Goal: Information Seeking & Learning: Learn about a topic

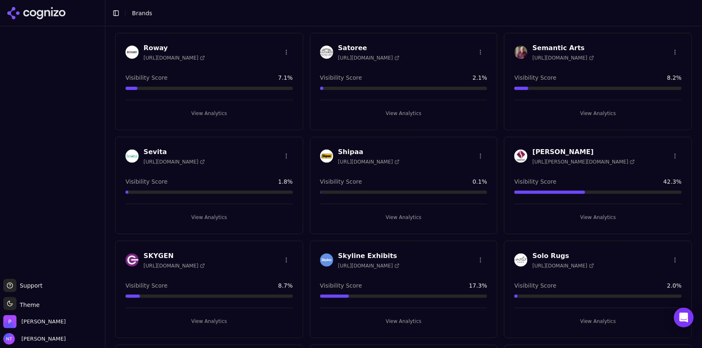
scroll to position [1592, 0]
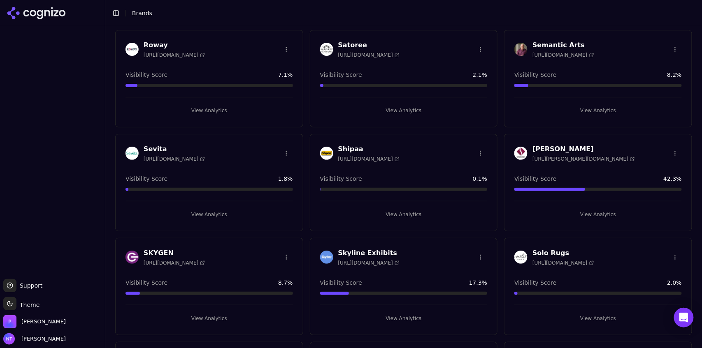
click at [410, 312] on button "View Analytics" at bounding box center [403, 318] width 167 height 13
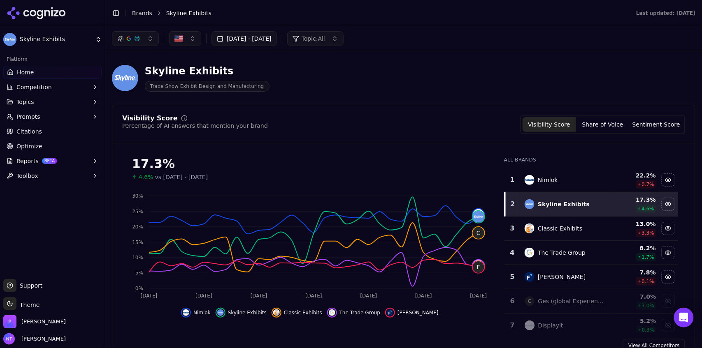
click at [137, 43] on button "button" at bounding box center [135, 38] width 47 height 15
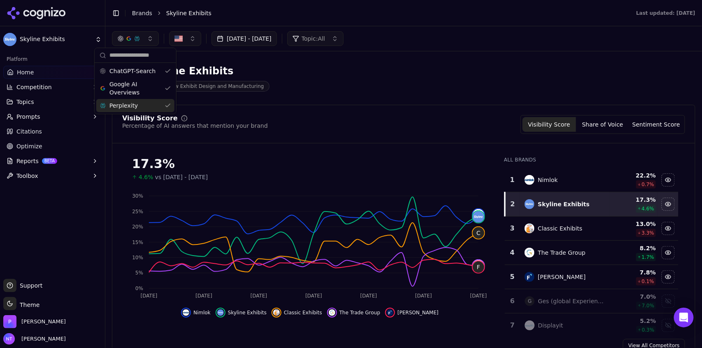
click at [127, 109] on span "Perplexity" at bounding box center [123, 106] width 28 height 8
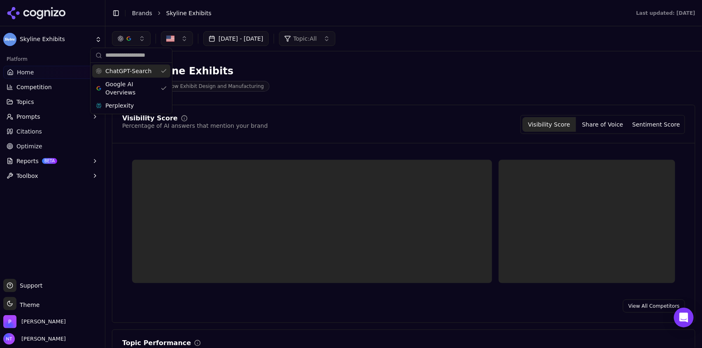
click at [134, 73] on span "ChatGPT-Search" at bounding box center [128, 71] width 46 height 8
click at [412, 22] on header "Toggle Sidebar Brands Skyline Exhibits Last updated: October 8th, 2025" at bounding box center [403, 13] width 596 height 26
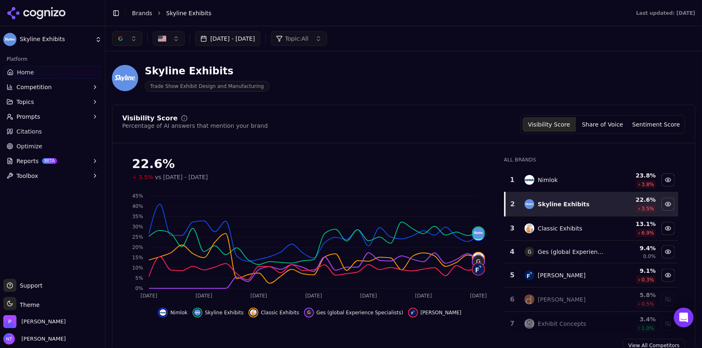
click at [127, 39] on button "button" at bounding box center [127, 38] width 30 height 15
click at [120, 75] on span "ChatGPT-Search" at bounding box center [124, 71] width 46 height 8
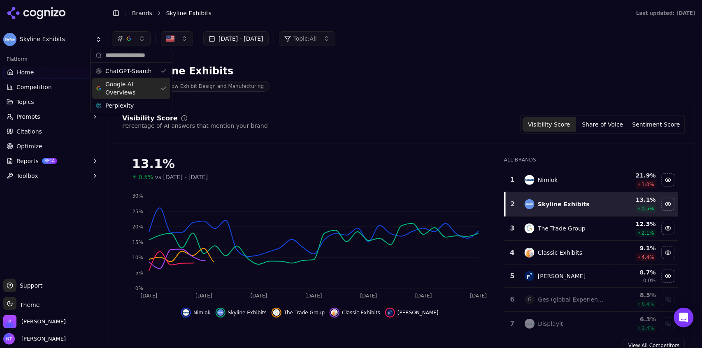
click at [118, 88] on span "Google AI Overviews" at bounding box center [131, 88] width 52 height 16
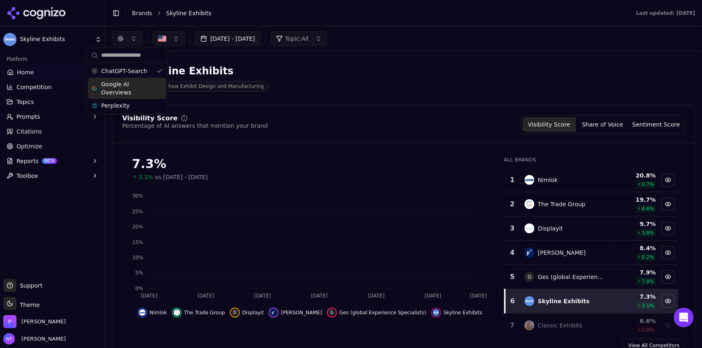
click at [368, 19] on header "Toggle Sidebar Brands Skyline Exhibits Last updated: October 8th, 2025" at bounding box center [403, 13] width 596 height 26
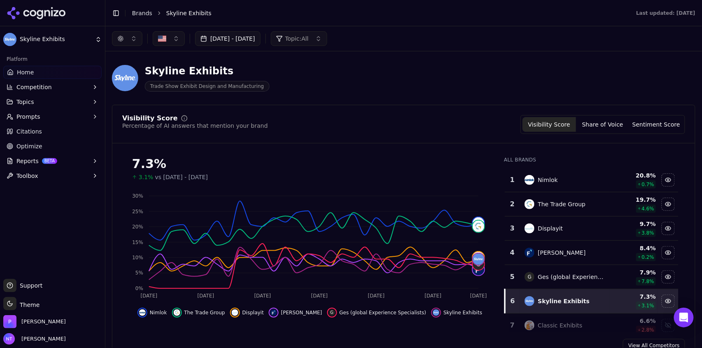
click at [128, 46] on button "button" at bounding box center [127, 38] width 30 height 15
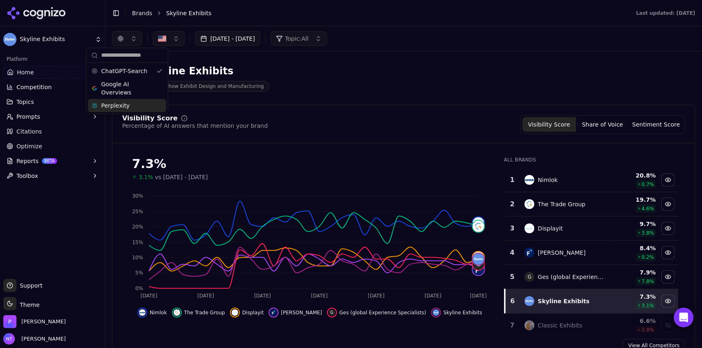
click at [121, 106] on span "Perplexity" at bounding box center [115, 106] width 28 height 8
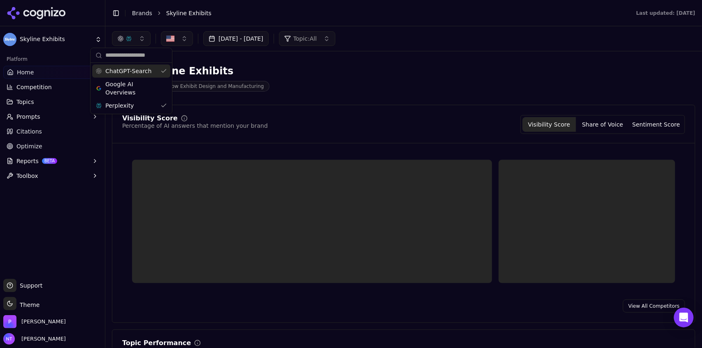
click at [131, 68] on span "ChatGPT-Search" at bounding box center [128, 71] width 46 height 8
click at [408, 39] on div "Sep 09, 2025 - Oct 09, 2025 Topic: All" at bounding box center [403, 38] width 583 height 15
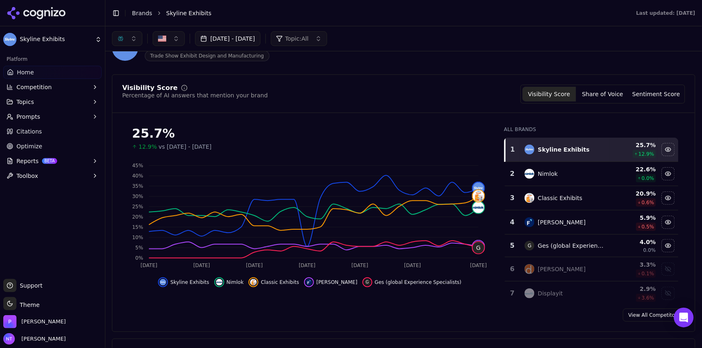
scroll to position [28, 0]
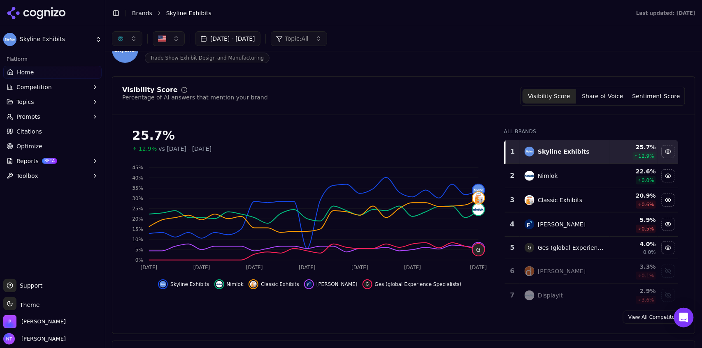
drag, startPoint x: 701, startPoint y: 20, endPoint x: 702, endPoint y: 88, distance: 67.9
click at [701, 88] on main "Toggle Sidebar Brands Skyline Exhibits Last updated: October 8th, 2025 Sep 09, …" at bounding box center [403, 174] width 596 height 348
click at [684, 60] on div "Skyline Exhibits Trade Show Exhibit Design and Manufacturing" at bounding box center [403, 50] width 583 height 40
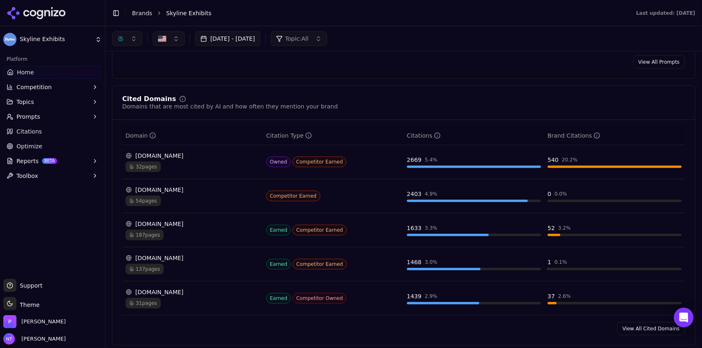
scroll to position [764, 0]
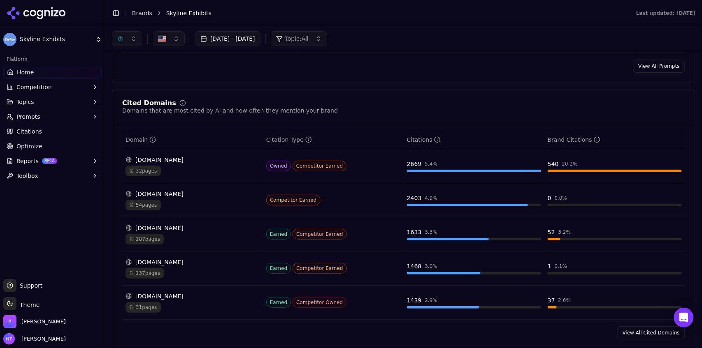
click at [124, 39] on button "button" at bounding box center [127, 38] width 30 height 15
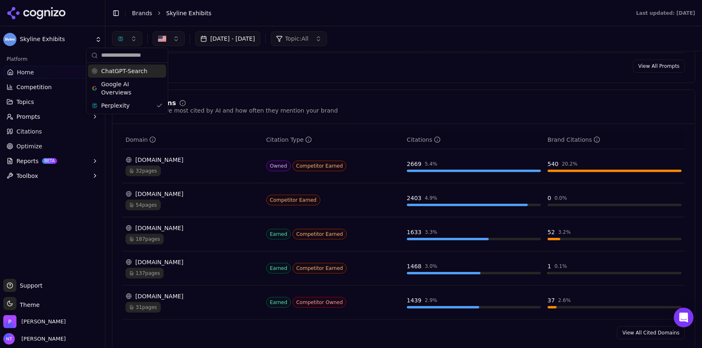
click at [130, 72] on span "ChatGPT-Search" at bounding box center [124, 71] width 46 height 8
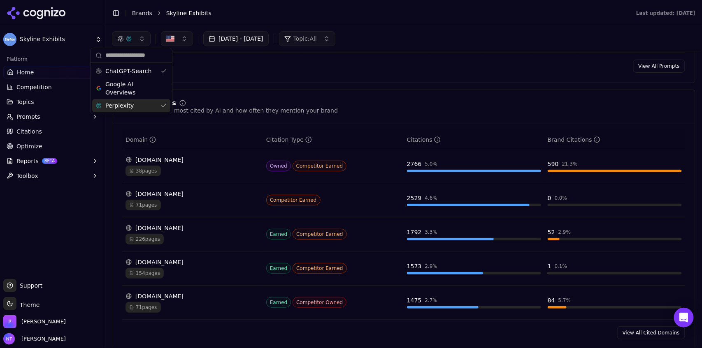
click at [127, 102] on span "Perplexity" at bounding box center [119, 106] width 28 height 8
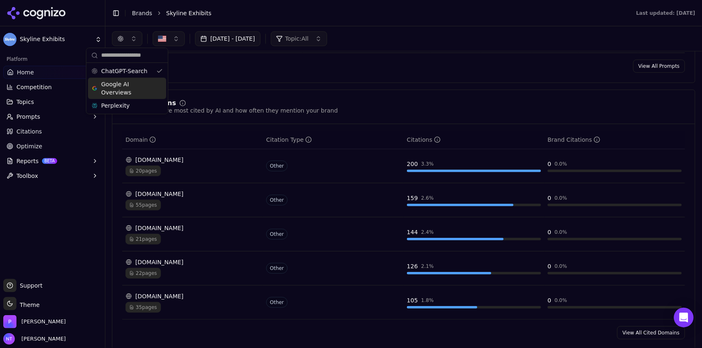
click at [127, 88] on span "Google AI Overviews" at bounding box center [127, 88] width 52 height 16
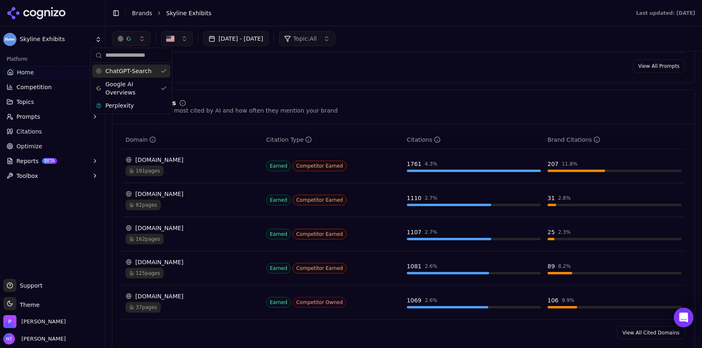
click at [135, 71] on span "ChatGPT-Search" at bounding box center [128, 71] width 46 height 8
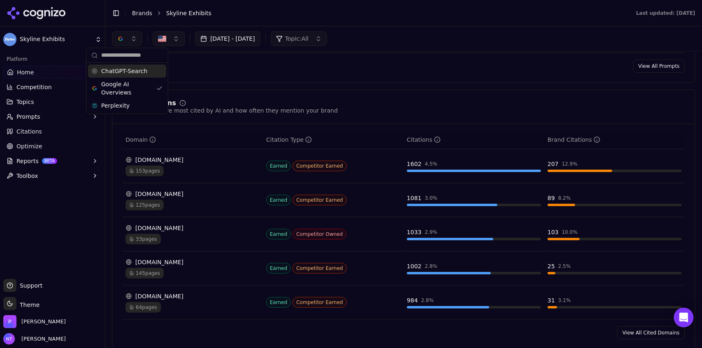
click at [125, 67] on span "ChatGPT-Search" at bounding box center [124, 71] width 46 height 8
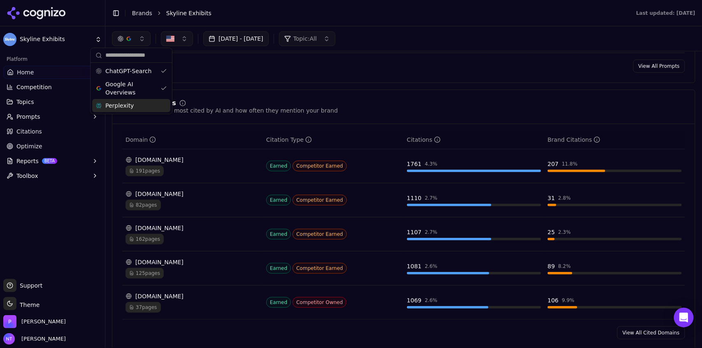
click at [125, 105] on span "Perplexity" at bounding box center [119, 106] width 28 height 8
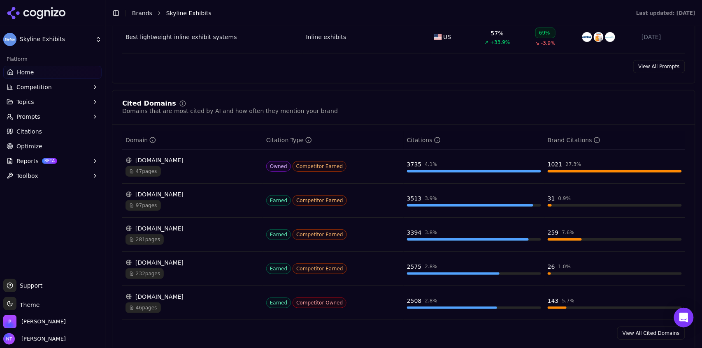
scroll to position [766, 0]
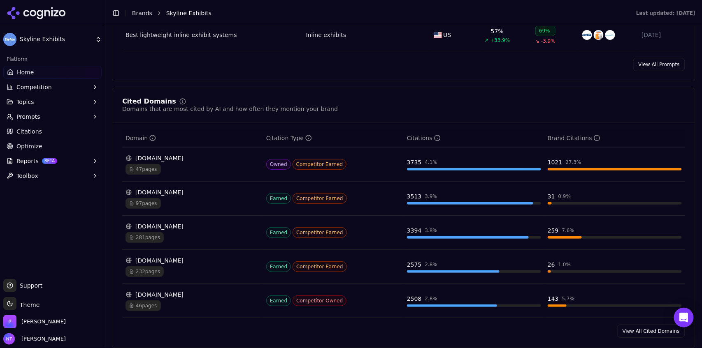
click at [628, 331] on link "View All Cited Domains" at bounding box center [651, 331] width 68 height 13
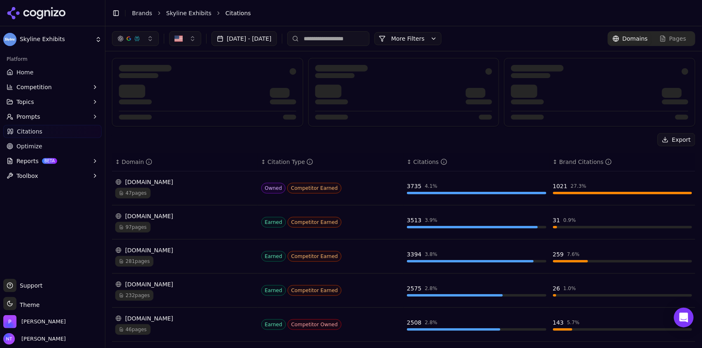
click at [346, 38] on input at bounding box center [328, 38] width 82 height 15
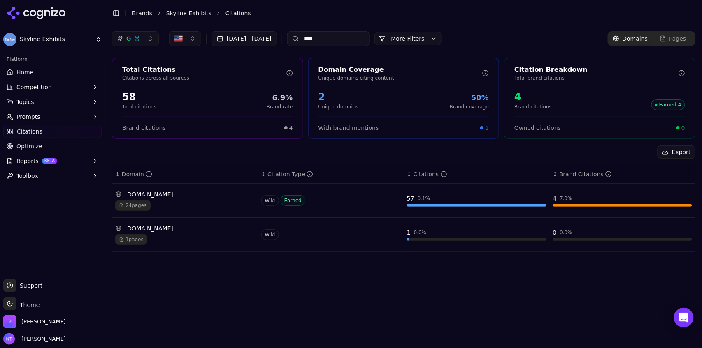
type input "****"
click at [327, 199] on div "Wiki Earned" at bounding box center [330, 200] width 139 height 11
click at [221, 199] on div "en.wikipedia.org 24 pages" at bounding box center [184, 200] width 139 height 21
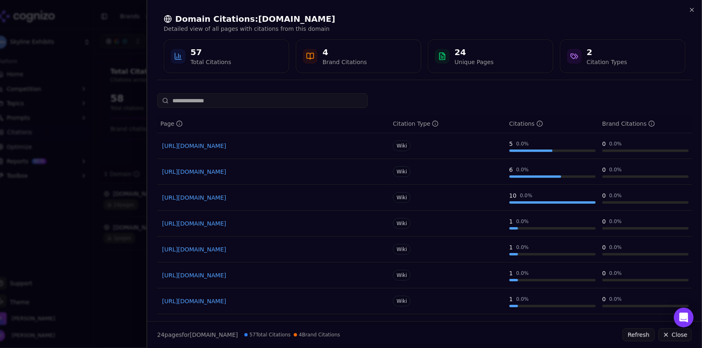
click at [298, 98] on input at bounding box center [262, 100] width 211 height 15
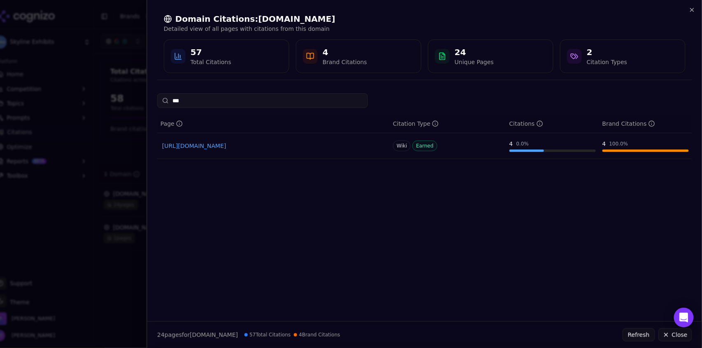
type input "***"
click at [265, 147] on link "https://en.wikipedia.org/wiki/Skyline_Exhibits" at bounding box center [273, 146] width 222 height 8
click at [693, 10] on icon "button" at bounding box center [691, 10] width 7 height 7
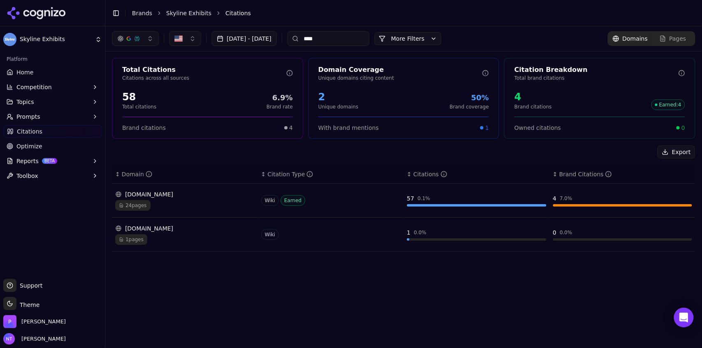
click at [368, 36] on input "****" at bounding box center [328, 38] width 82 height 15
type input "******"
click at [347, 205] on div "Social Earned + 1" at bounding box center [330, 200] width 139 height 11
click at [196, 197] on div "reddit.com" at bounding box center [184, 194] width 139 height 8
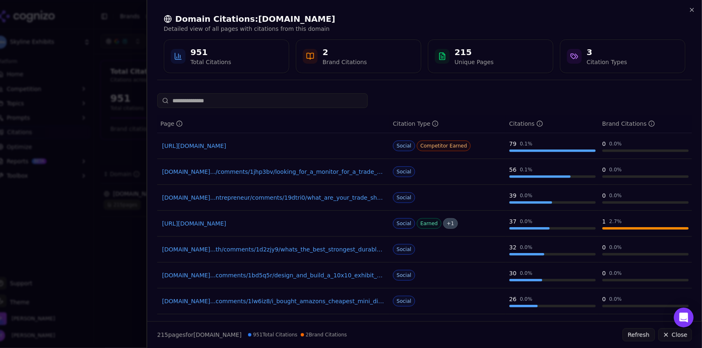
click at [236, 96] on input at bounding box center [262, 100] width 211 height 15
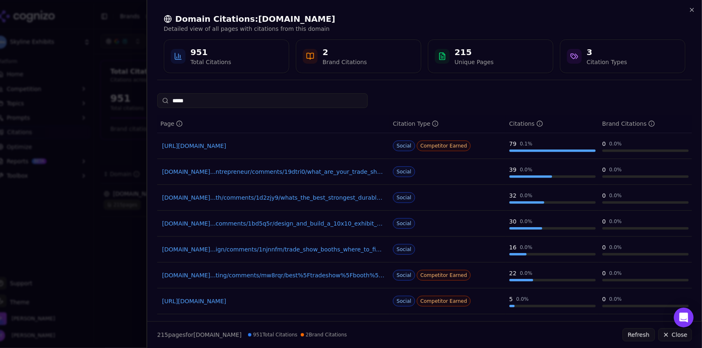
type input "*****"
click at [692, 12] on icon "button" at bounding box center [691, 10] width 7 height 7
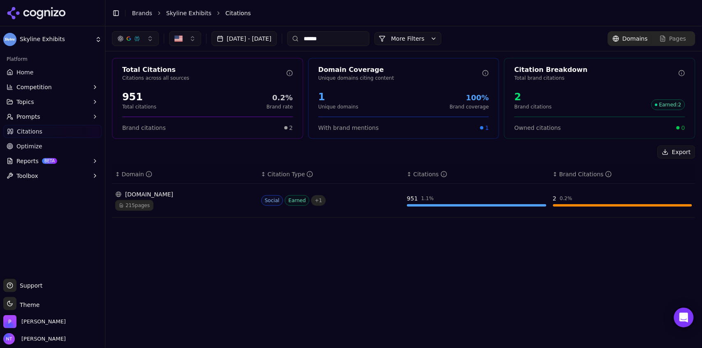
click at [343, 41] on input "******" at bounding box center [328, 38] width 82 height 15
click at [671, 41] on div "Pages" at bounding box center [672, 39] width 27 height 8
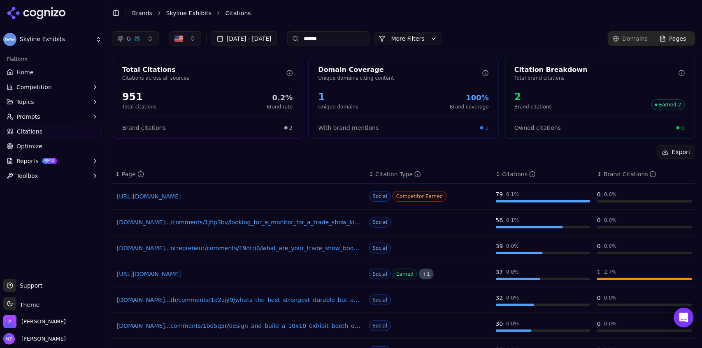
click at [366, 39] on input "******" at bounding box center [328, 38] width 82 height 15
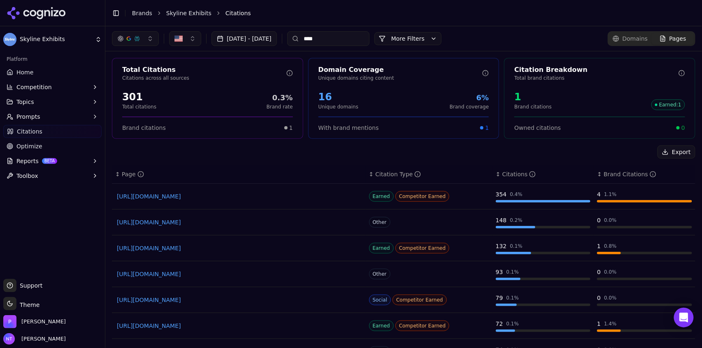
click at [280, 224] on link "https://tradefest.io/blog/en/the-best-trade-show-booth-design-companies" at bounding box center [239, 222] width 244 height 8
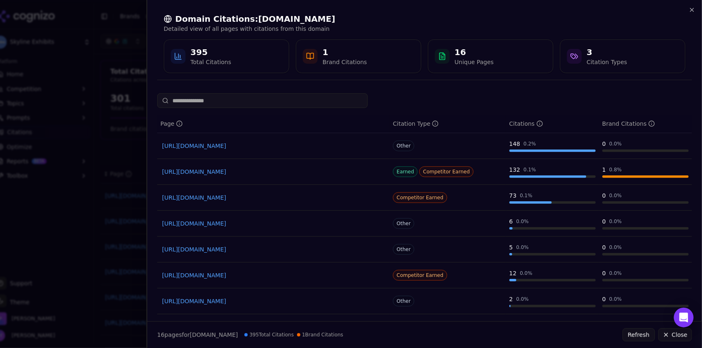
click at [309, 173] on link "https://tradefest.io/fr/blog/post/the-best-trade-show-booth-design-companies" at bounding box center [273, 172] width 222 height 8
click at [692, 9] on icon "button" at bounding box center [691, 9] width 3 height 3
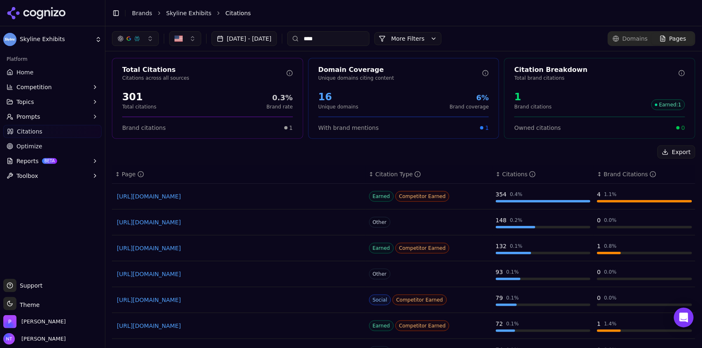
click at [233, 195] on link "https://techradar.com/best/best-trade-show-display-providers" at bounding box center [239, 196] width 244 height 8
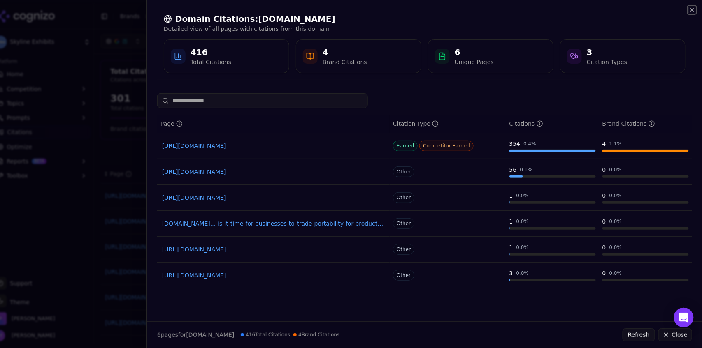
click at [694, 9] on icon "button" at bounding box center [691, 10] width 7 height 7
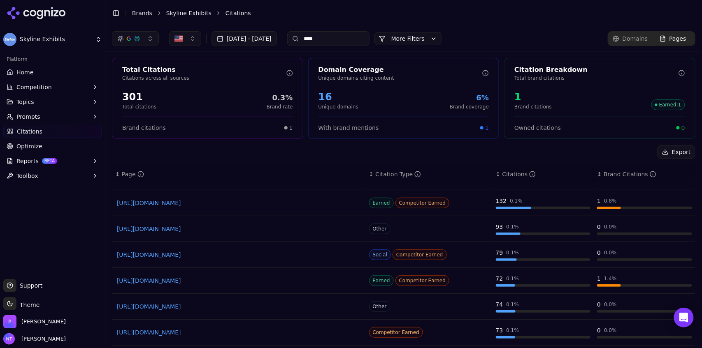
scroll to position [49, 0]
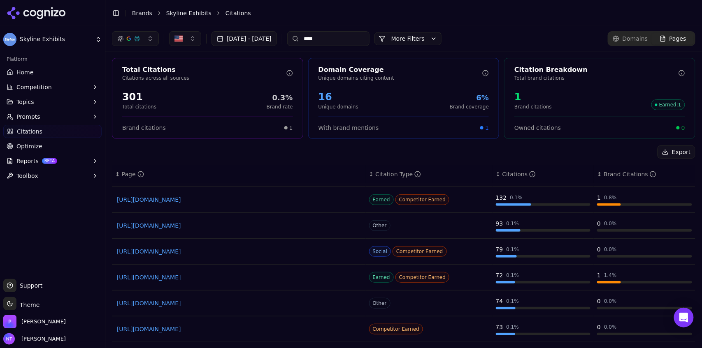
click at [243, 275] on link "https://blog.exoptions.com/get-in-line-with-inline-best-practices" at bounding box center [239, 277] width 244 height 8
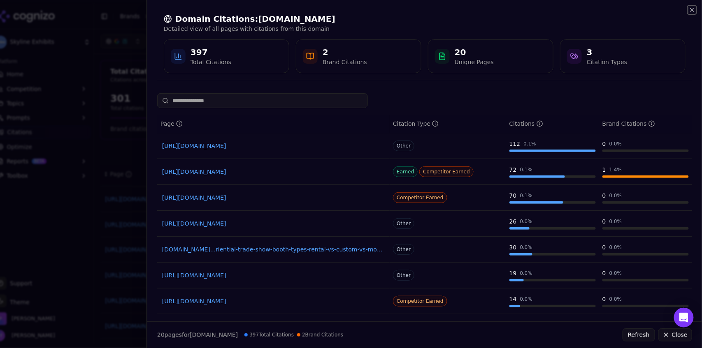
click at [692, 9] on icon "button" at bounding box center [691, 10] width 7 height 7
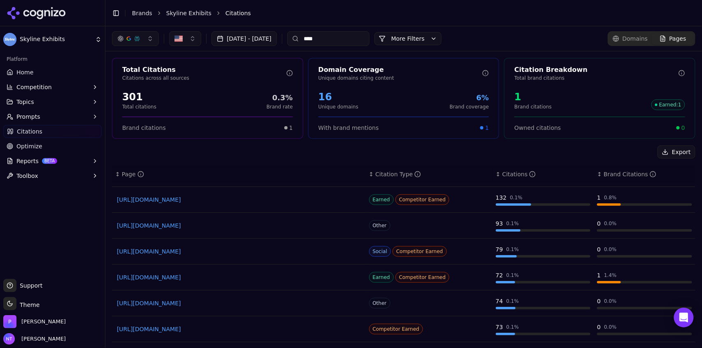
click at [338, 39] on input "****" at bounding box center [328, 38] width 82 height 15
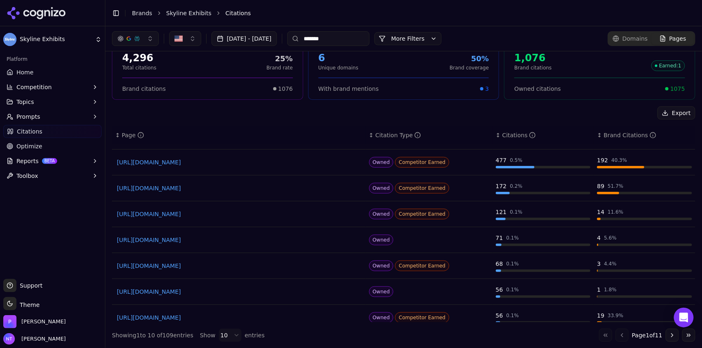
scroll to position [81, 0]
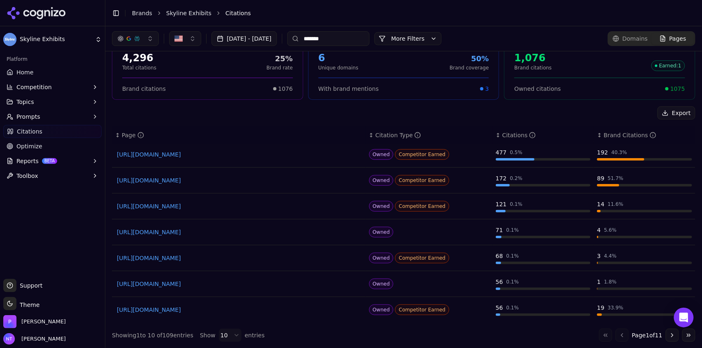
click at [257, 234] on link "https://blog.skyline.com/renting-vs-buying-a-trade-show-display" at bounding box center [239, 232] width 244 height 8
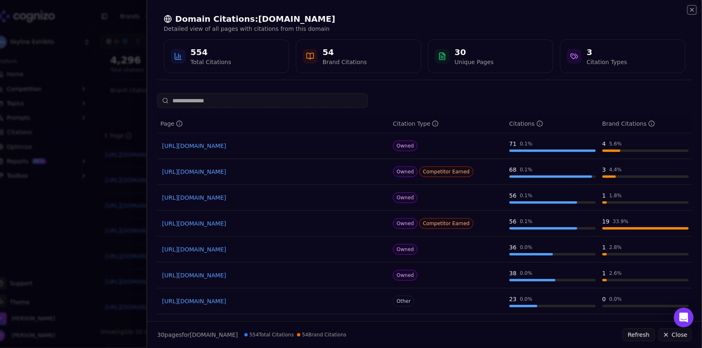
click at [692, 8] on icon "button" at bounding box center [691, 10] width 7 height 7
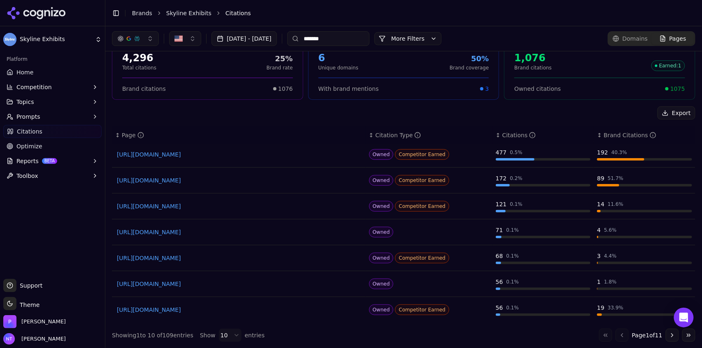
click at [359, 38] on input "*******" at bounding box center [328, 38] width 82 height 15
type input "****"
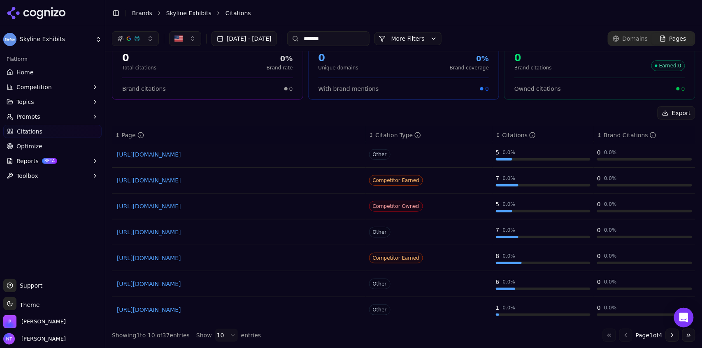
click at [350, 38] on input "*******" at bounding box center [328, 38] width 82 height 15
type input "*******"
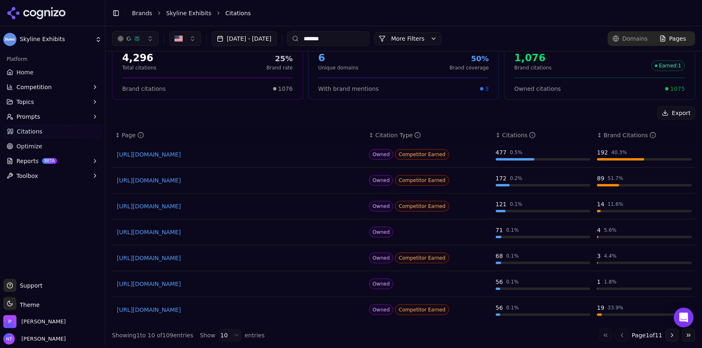
click at [183, 153] on link "https://skyline.com/rental-exhibits" at bounding box center [239, 155] width 244 height 8
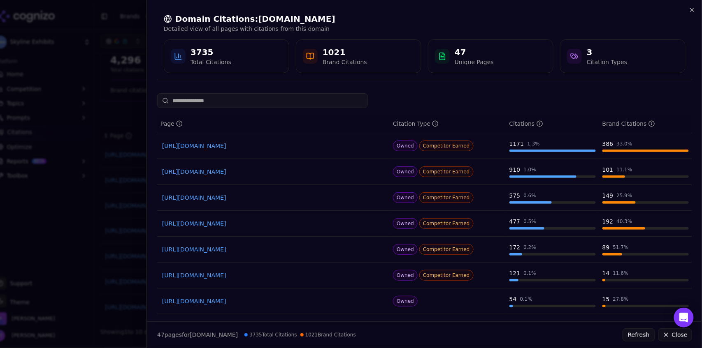
click at [262, 100] on input at bounding box center [262, 100] width 211 height 15
type input "****"
click at [693, 9] on icon "button" at bounding box center [691, 10] width 7 height 7
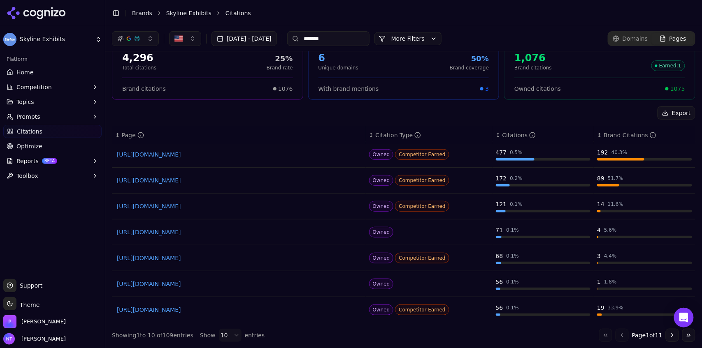
click at [352, 39] on input "*******" at bounding box center [328, 38] width 82 height 15
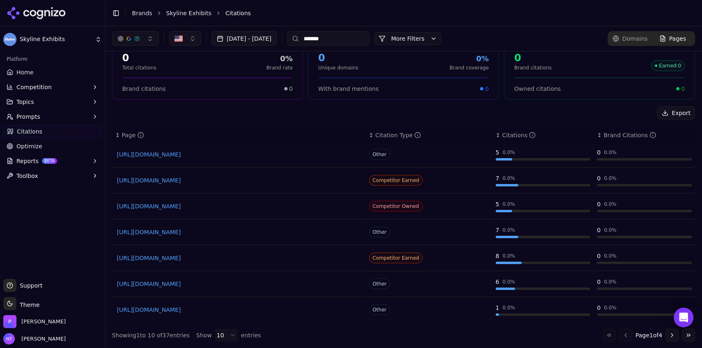
type input "*******"
click at [218, 206] on link "https://nimlok.com/share/nimlok-case-studies/dinan" at bounding box center [239, 206] width 244 height 8
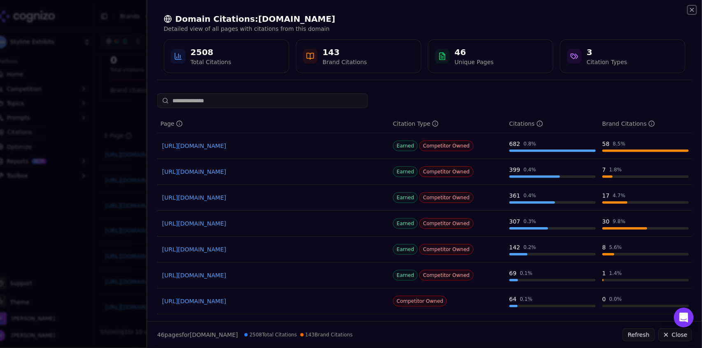
click at [692, 10] on icon "button" at bounding box center [691, 9] width 3 height 3
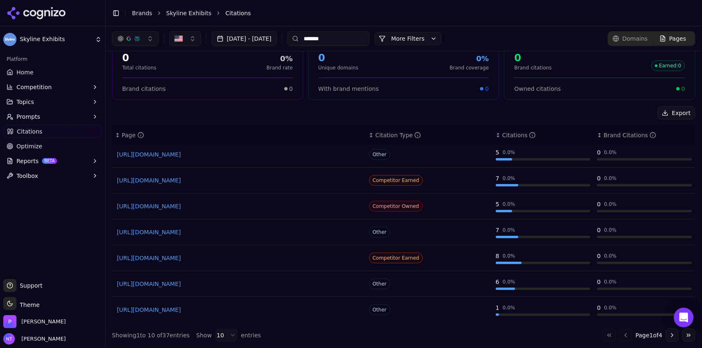
click at [203, 155] on link "https://artanddisplay.com/case-studies" at bounding box center [239, 155] width 244 height 8
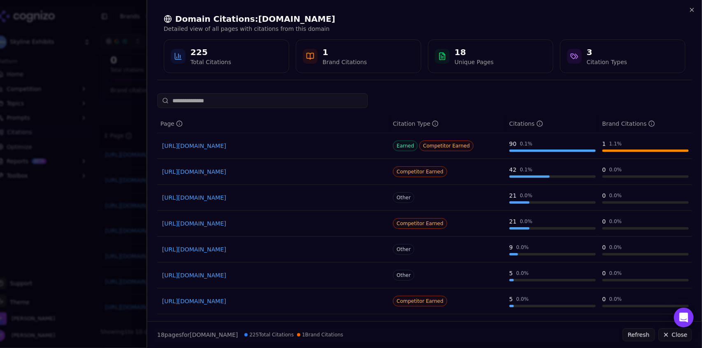
click at [695, 10] on div "Domain Citations: artanddisplay.com Detailed view of all pages with citations f…" at bounding box center [424, 43] width 554 height 87
click at [692, 12] on icon "button" at bounding box center [691, 10] width 7 height 7
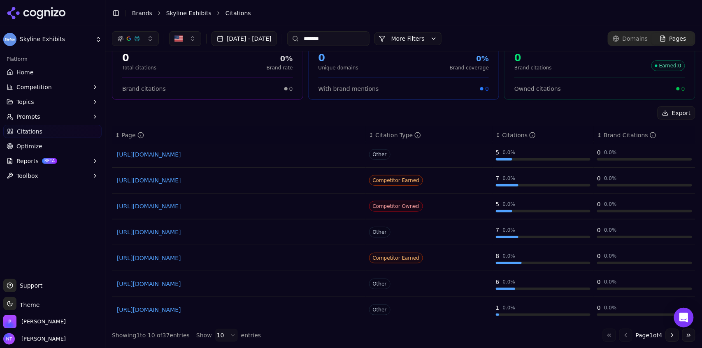
click at [168, 21] on header "Toggle Sidebar Brands Skyline Exhibits Citations" at bounding box center [403, 13] width 596 height 26
click at [172, 9] on link "Skyline Exhibits" at bounding box center [188, 13] width 45 height 8
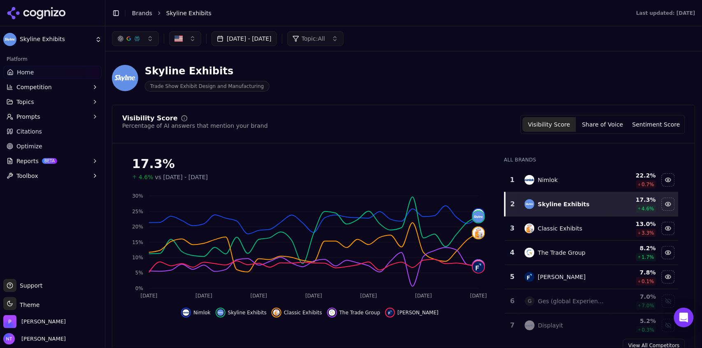
click at [41, 88] on span "Competition" at bounding box center [33, 87] width 35 height 8
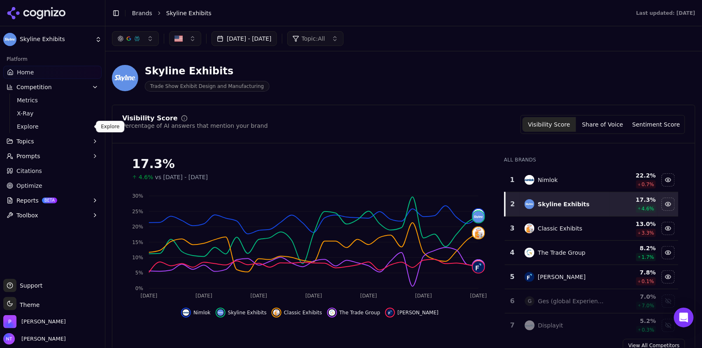
click at [50, 129] on span "Explore" at bounding box center [53, 127] width 72 height 8
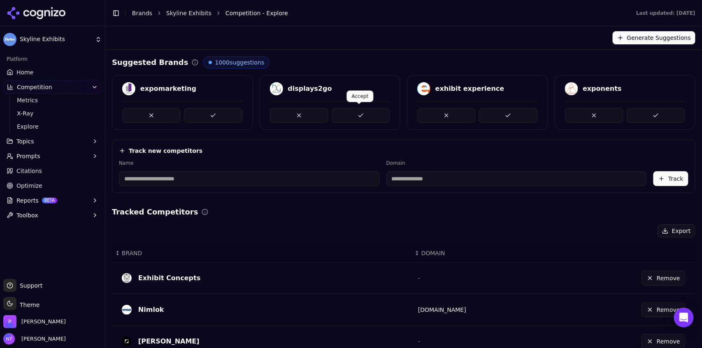
click at [365, 114] on button at bounding box center [360, 115] width 58 height 15
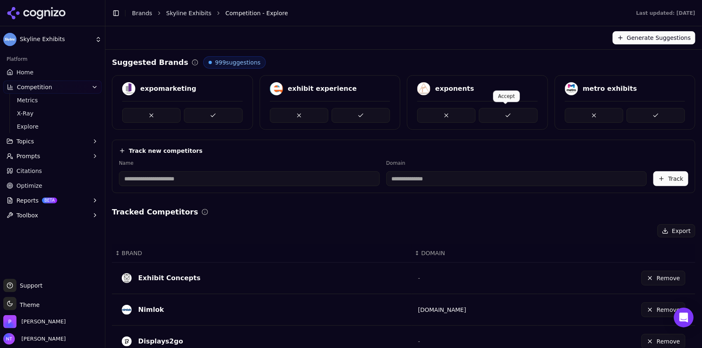
click at [500, 111] on button at bounding box center [508, 115] width 58 height 15
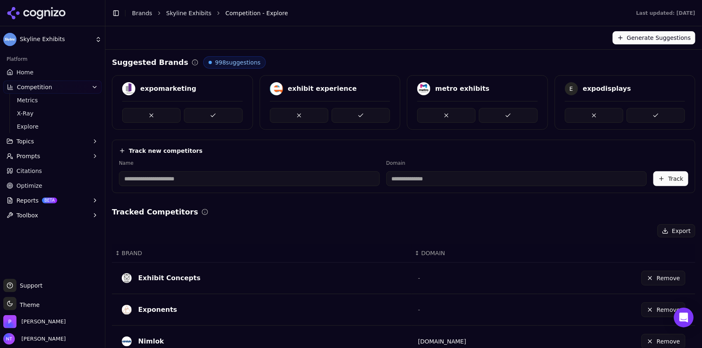
click at [500, 111] on button at bounding box center [508, 115] width 58 height 15
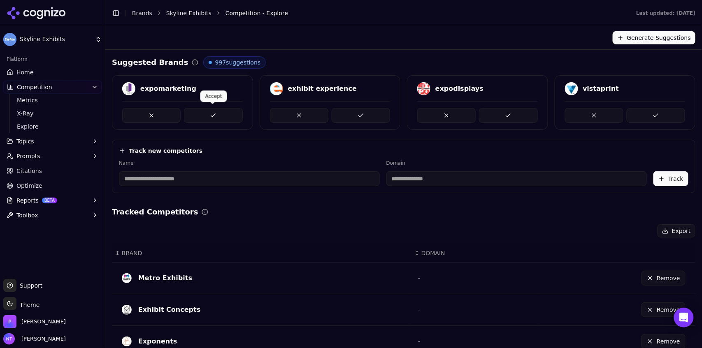
click at [213, 115] on button at bounding box center [213, 115] width 58 height 15
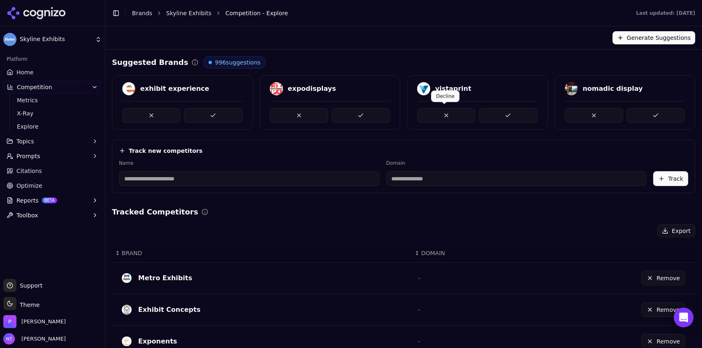
click at [437, 113] on button at bounding box center [446, 115] width 58 height 15
click at [492, 113] on button at bounding box center [508, 115] width 58 height 15
click at [639, 111] on button at bounding box center [655, 115] width 58 height 15
click at [351, 119] on button at bounding box center [360, 115] width 58 height 15
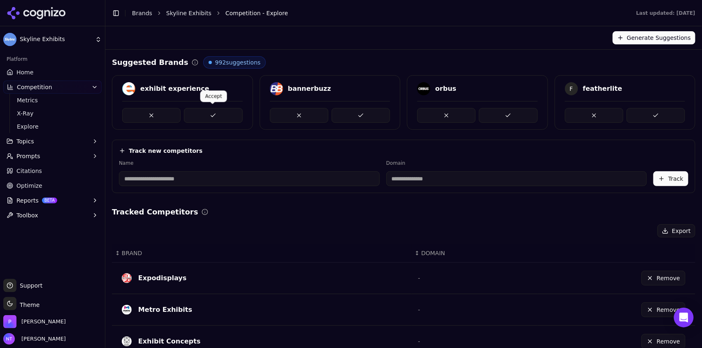
click at [210, 117] on button at bounding box center [213, 115] width 58 height 15
click at [43, 73] on link "Home" at bounding box center [52, 72] width 98 height 13
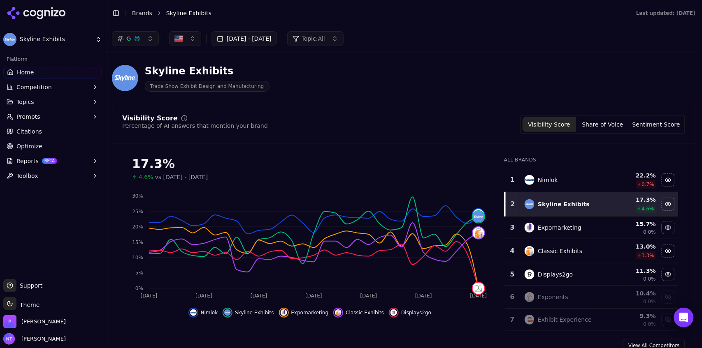
click at [140, 43] on button "button" at bounding box center [135, 38] width 47 height 15
click at [132, 91] on span "Google AI Overviews" at bounding box center [135, 88] width 52 height 16
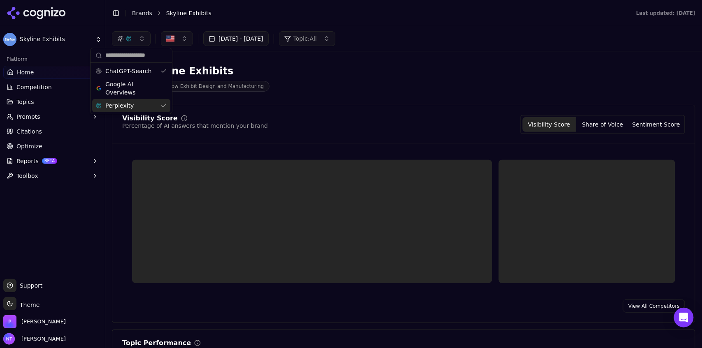
click at [132, 104] on div "Perplexity" at bounding box center [131, 105] width 78 height 13
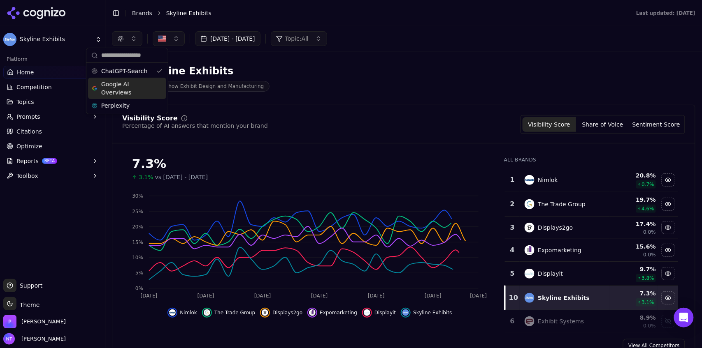
click at [351, 14] on li "Skyline Exhibits" at bounding box center [392, 13] width 453 height 8
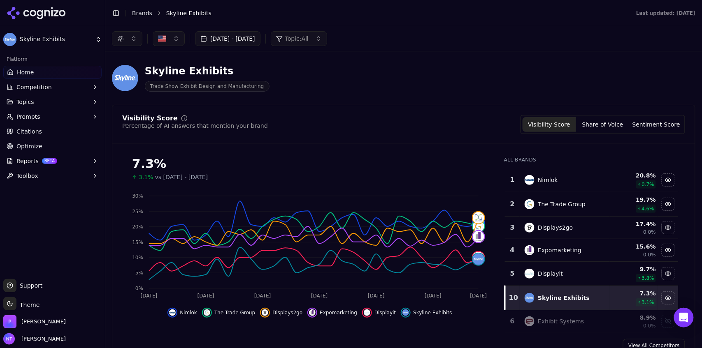
click at [142, 14] on link "Brands" at bounding box center [142, 13] width 20 height 7
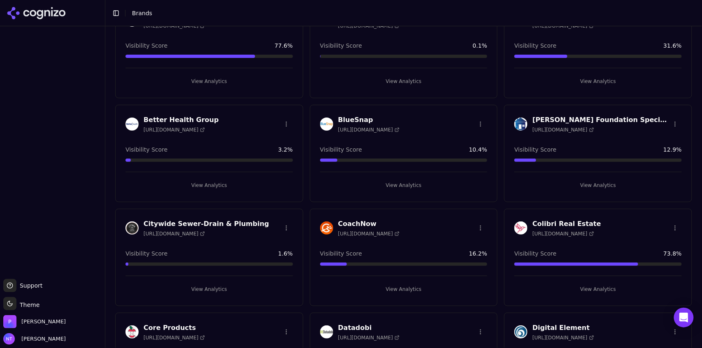
scroll to position [174, 0]
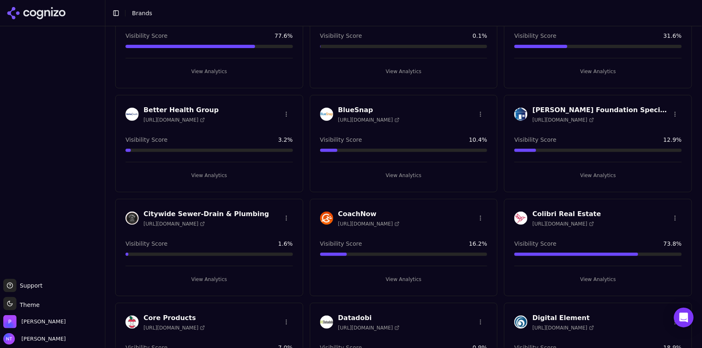
click at [217, 275] on button "View Analytics" at bounding box center [208, 279] width 167 height 13
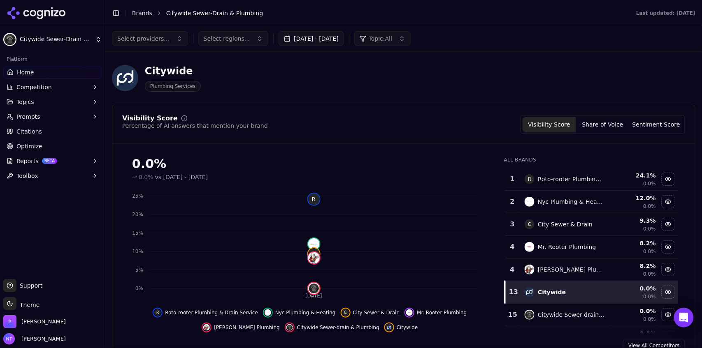
click at [307, 42] on button "[DATE] - [DATE]" at bounding box center [310, 38] width 65 height 15
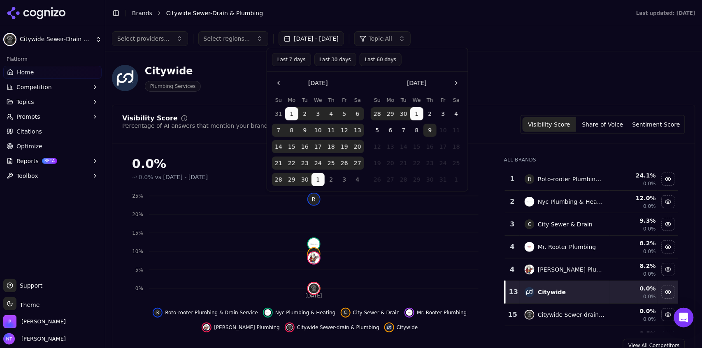
click at [321, 60] on button "Last 30 days" at bounding box center [335, 59] width 42 height 13
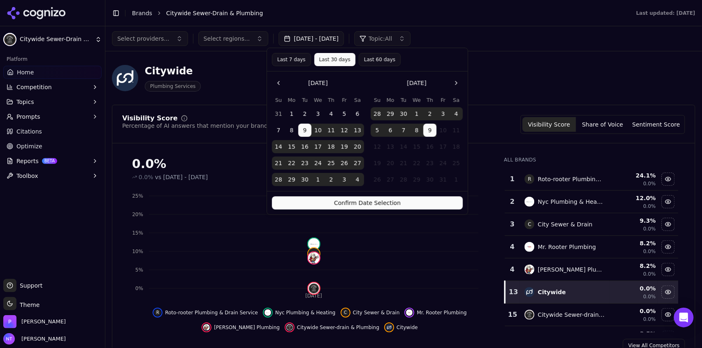
click at [363, 206] on button "Confirm Date Selection" at bounding box center [367, 203] width 191 height 13
